Goal: Find specific page/section: Find specific page/section

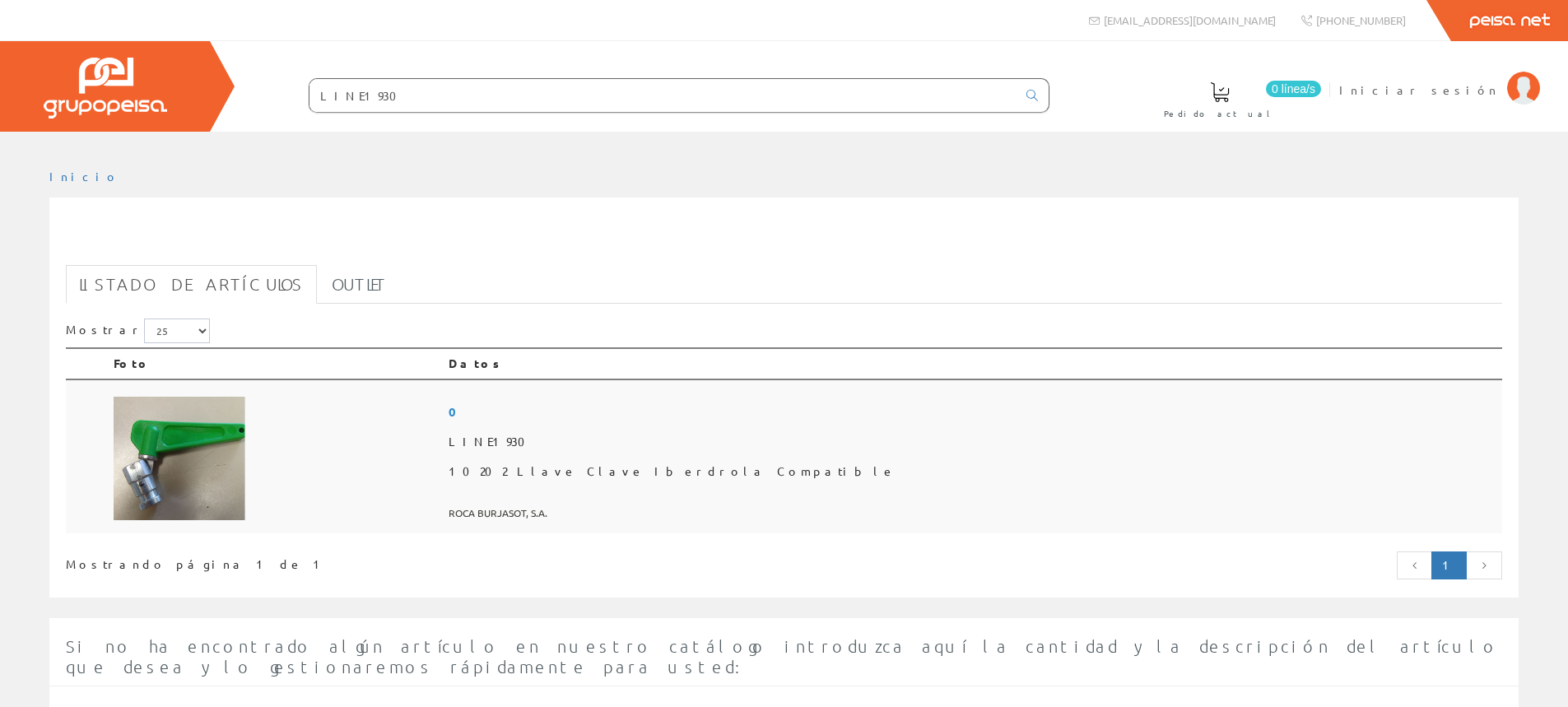
click at [163, 468] on img at bounding box center [179, 458] width 132 height 124
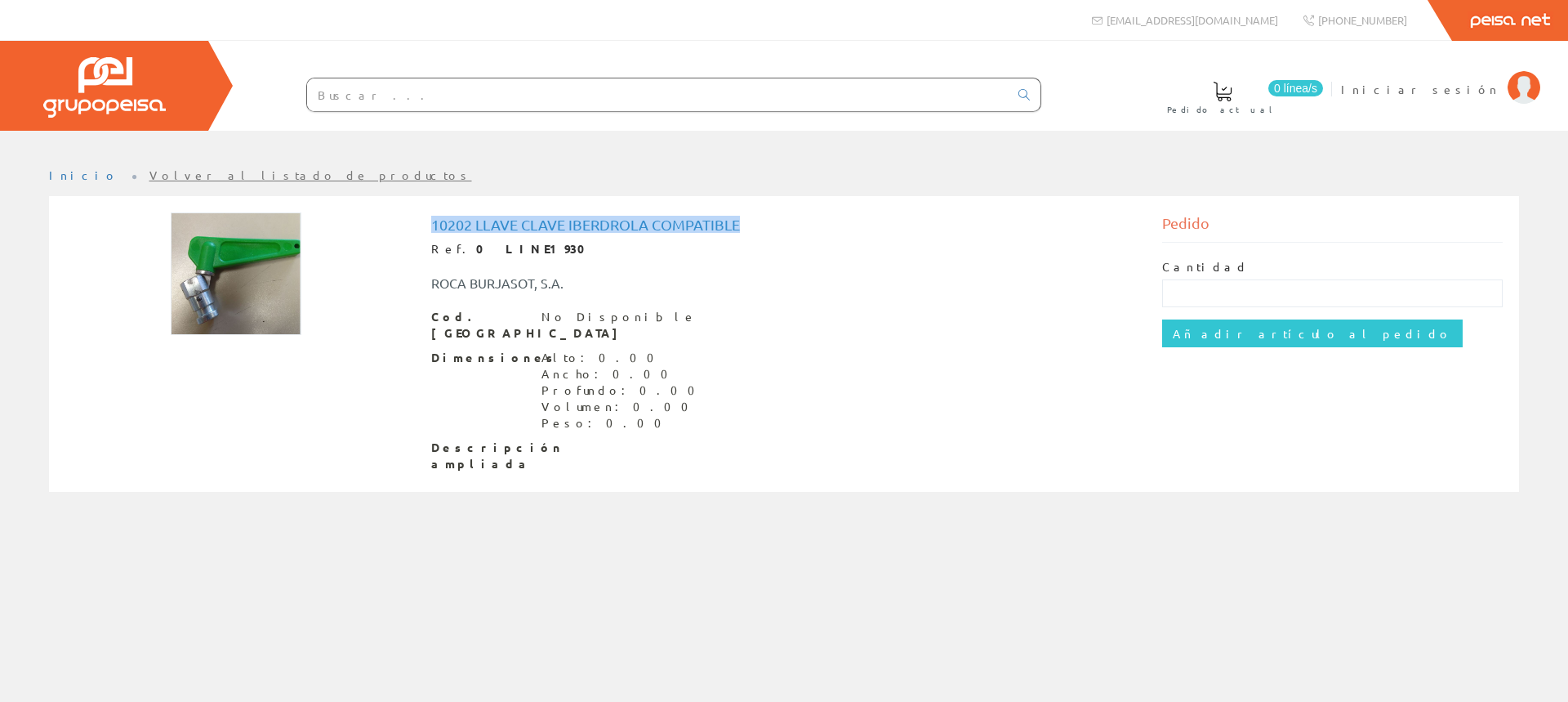
drag, startPoint x: 430, startPoint y: 221, endPoint x: 753, endPoint y: 220, distance: 323.0
click at [753, 220] on h1 "10202 Llave Clave Iberdrola Compatible" at bounding box center [784, 225] width 706 height 17
copy h1 "10202 Llave Clave Iberdrola Compatible"
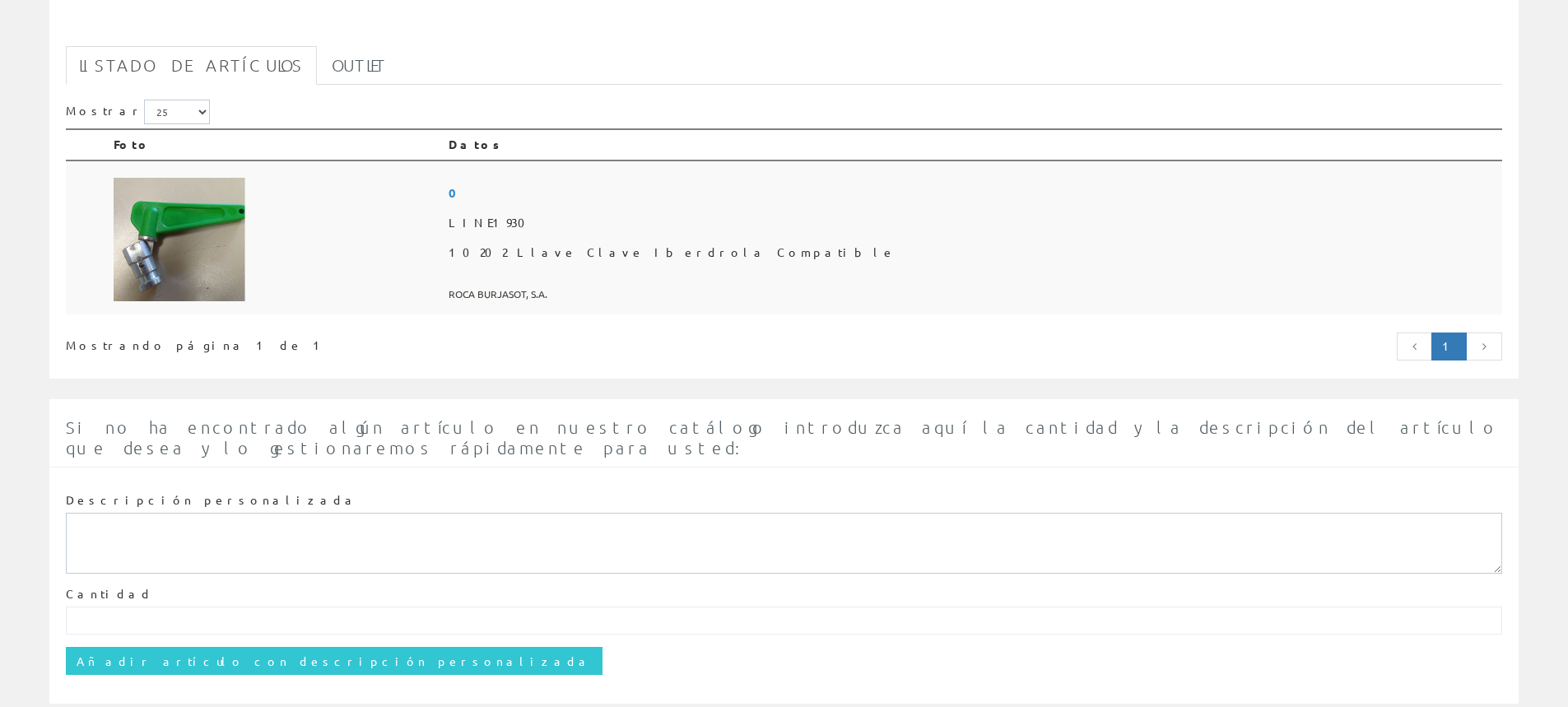
scroll to position [244, 0]
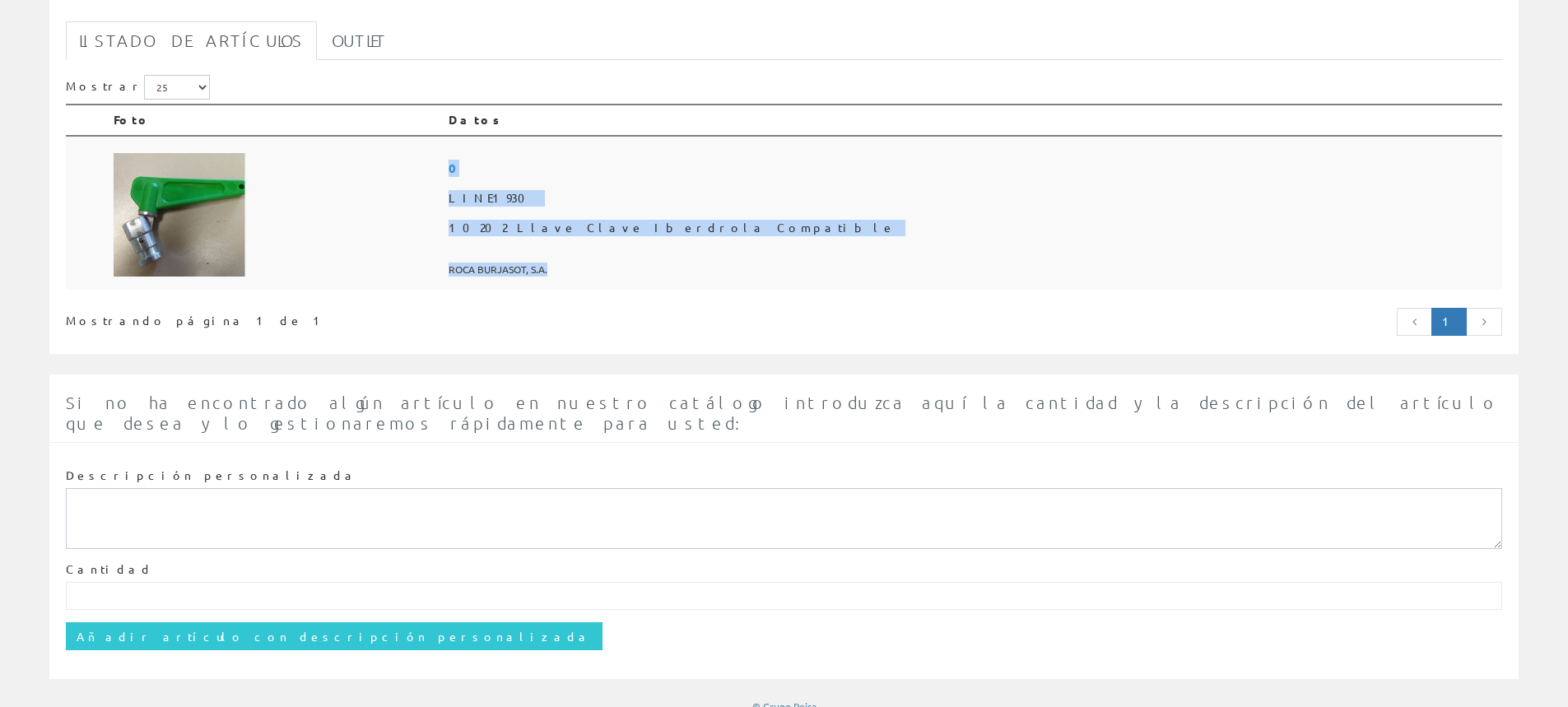
drag, startPoint x: 769, startPoint y: 270, endPoint x: 661, endPoint y: 274, distance: 108.1
click at [661, 274] on tr "0 LINE1930 10202 Llave Clave Iberdrola Compatible ROCA BURJASOT, S.A." at bounding box center [784, 212] width 1436 height 154
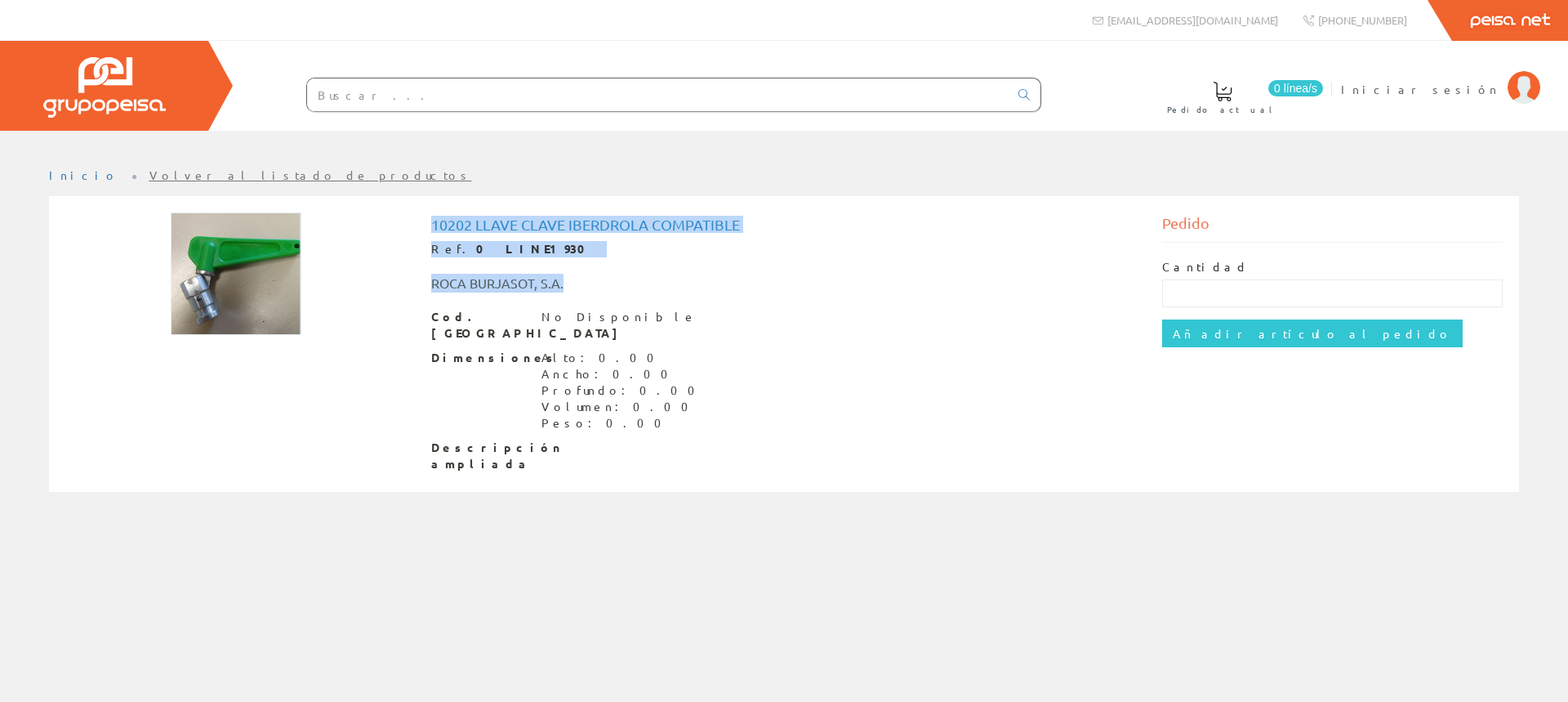
drag, startPoint x: 563, startPoint y: 282, endPoint x: 397, endPoint y: 286, distance: 166.0
click at [397, 286] on div "10202 Llave Clave Iberdrola Compatible Ref. 0 LINE1930 ROCA BURJASOT, S.A. Cod.…" at bounding box center [784, 347] width 1462 height 268
copy div "10202 Llave Clave Iberdrola Compatible Ref. 0 LINE1930 ROCA BURJASOT, S.A."
